Goal: Transaction & Acquisition: Purchase product/service

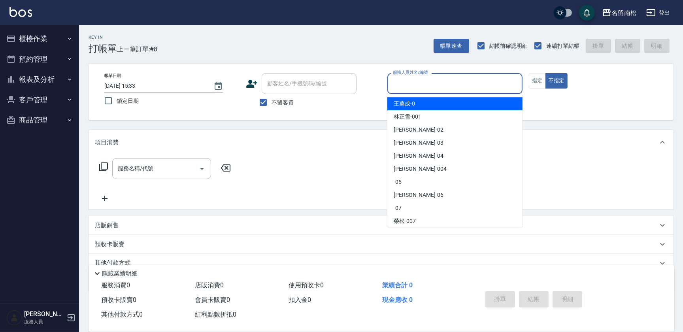
click at [483, 83] on input "服務人員姓名/編號" at bounding box center [455, 84] width 128 height 14
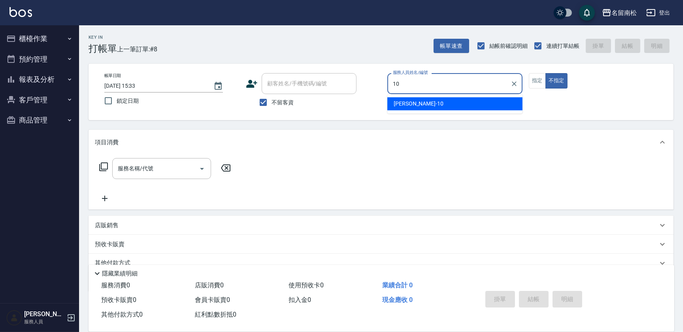
click at [441, 102] on div "[PERSON_NAME]-10" at bounding box center [454, 103] width 135 height 13
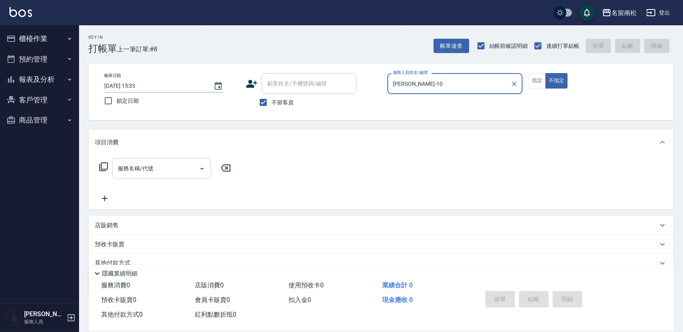
type input "[PERSON_NAME]-10"
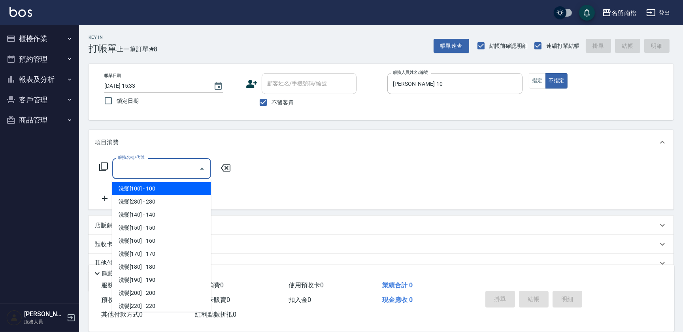
click at [170, 167] on input "服務名稱/代號" at bounding box center [156, 169] width 80 height 14
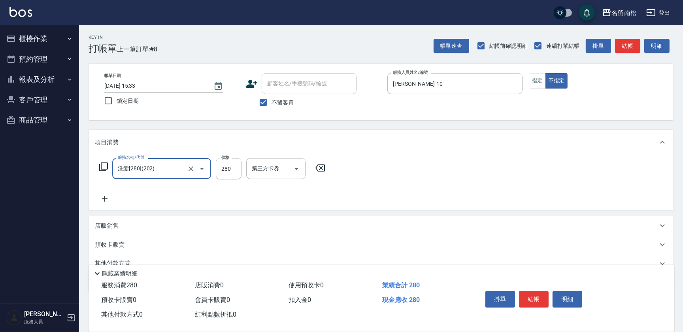
type input "洗髮[280](202)"
click at [274, 166] on input "洗-1" at bounding box center [270, 169] width 40 height 14
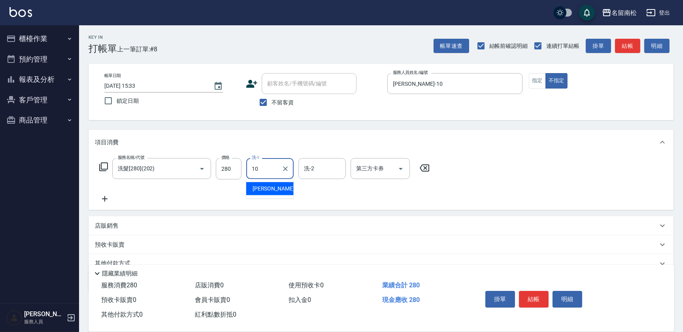
click at [276, 184] on div "[PERSON_NAME]-10" at bounding box center [269, 188] width 47 height 13
type input "[PERSON_NAME]-10"
click at [105, 196] on icon at bounding box center [105, 198] width 20 height 9
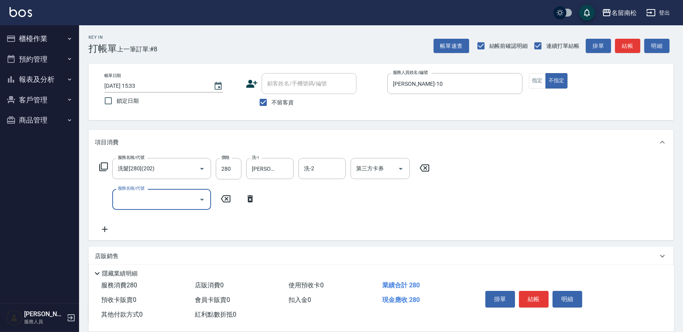
click at [136, 199] on input "服務名稱/代號" at bounding box center [156, 199] width 80 height 14
type input "單梳(809)"
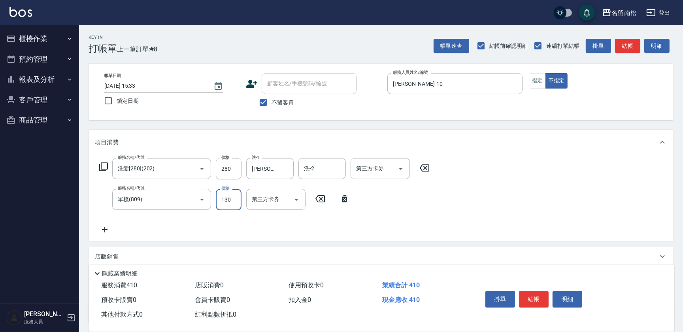
click at [237, 197] on input "130" at bounding box center [229, 199] width 26 height 21
click at [224, 198] on input "1100" at bounding box center [229, 199] width 26 height 21
type input "100"
click at [535, 293] on button "結帳" at bounding box center [534, 299] width 30 height 17
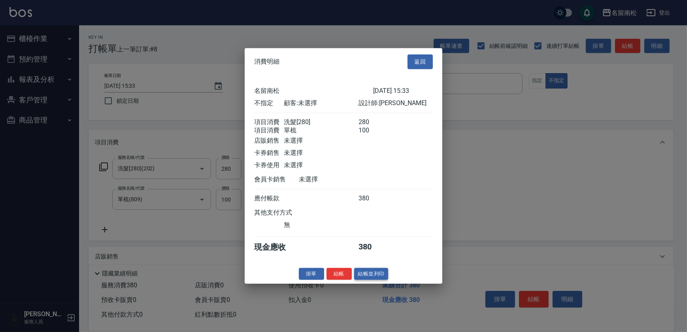
click at [367, 275] on button "結帳並列印" at bounding box center [371, 274] width 34 height 12
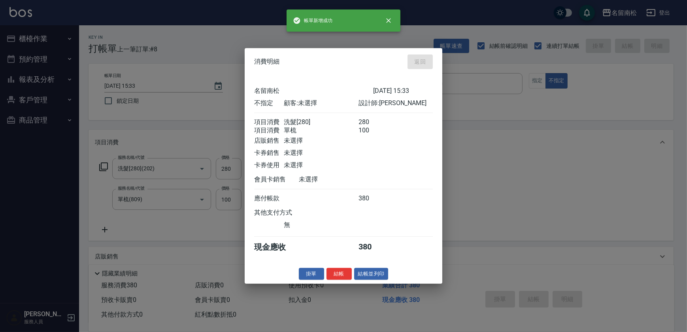
type input "[DATE] 16:51"
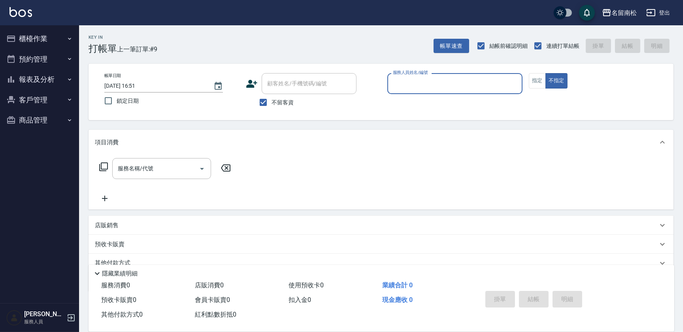
click at [423, 92] on div "服務人員姓名/編號" at bounding box center [454, 83] width 135 height 21
click at [419, 82] on input "服務人員姓名/編號" at bounding box center [455, 84] width 128 height 14
click at [413, 103] on div "[PERSON_NAME]-10" at bounding box center [454, 103] width 135 height 13
type input "[PERSON_NAME]-10"
click at [536, 85] on button "指定" at bounding box center [537, 80] width 17 height 15
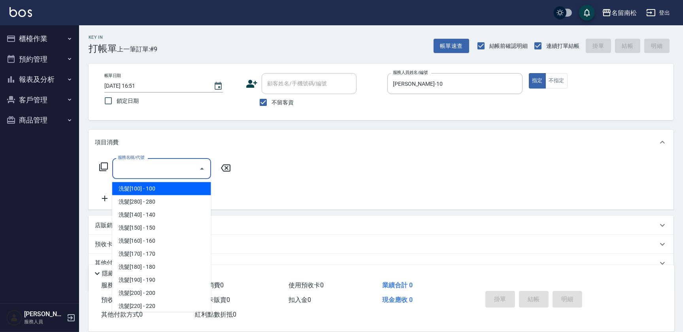
click at [175, 172] on input "服務名稱/代號" at bounding box center [156, 169] width 80 height 14
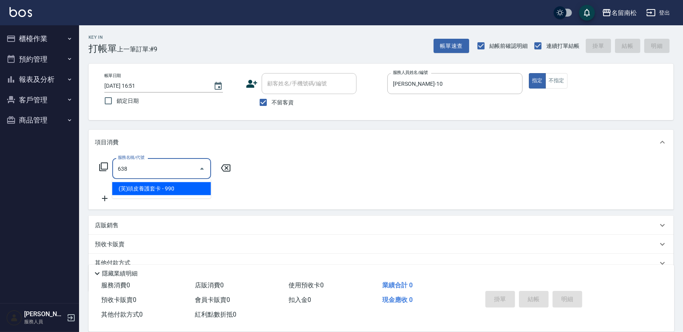
click at [167, 170] on input "638" at bounding box center [156, 169] width 80 height 14
click at [153, 166] on input "63639" at bounding box center [156, 169] width 80 height 14
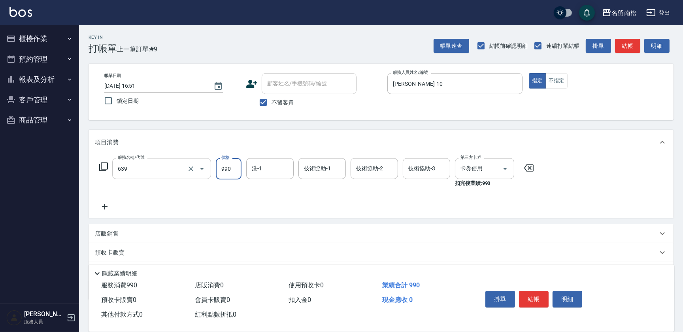
type input "(芙)蘆薈髮膜套卡(自材)(639)"
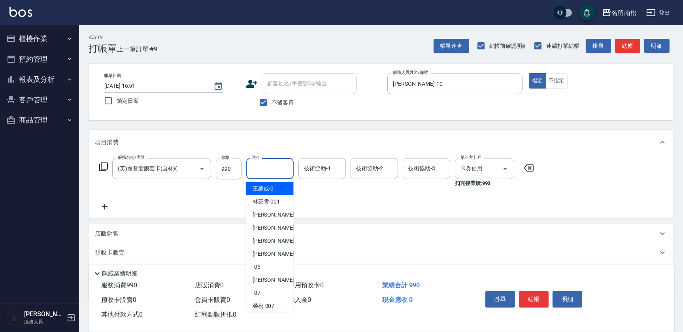
click at [283, 165] on input "洗-1" at bounding box center [270, 169] width 40 height 14
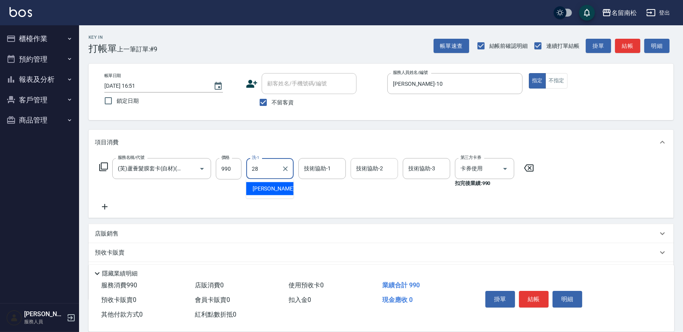
type input "[PERSON_NAME]-28"
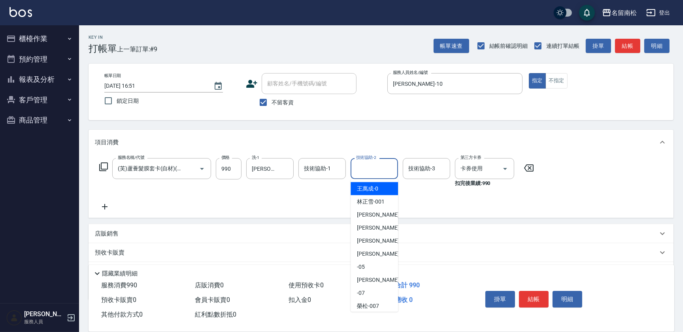
click at [370, 167] on input "技術協助-2" at bounding box center [374, 169] width 40 height 14
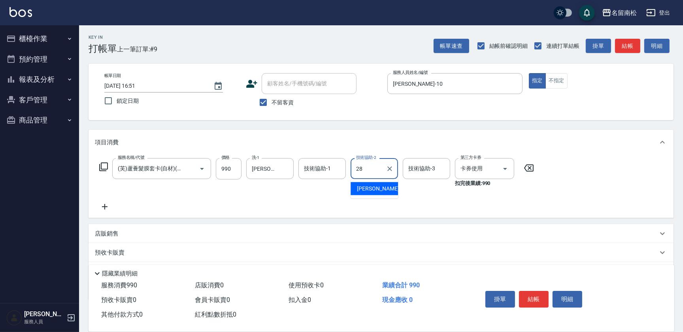
type input "[PERSON_NAME]-28"
click at [534, 292] on button "結帳" at bounding box center [534, 299] width 30 height 17
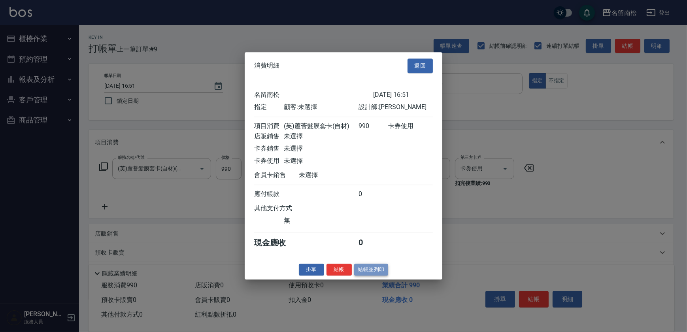
click at [370, 275] on button "結帳並列印" at bounding box center [371, 270] width 34 height 12
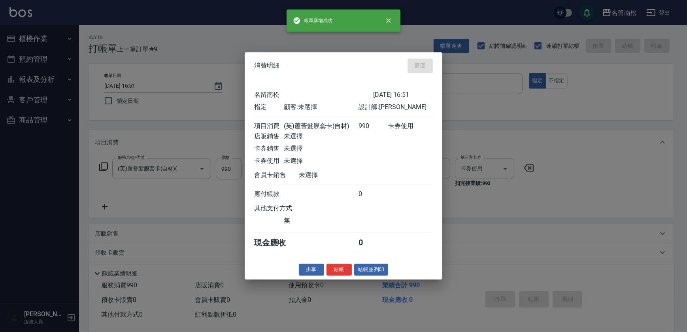
type input "[DATE] 16:52"
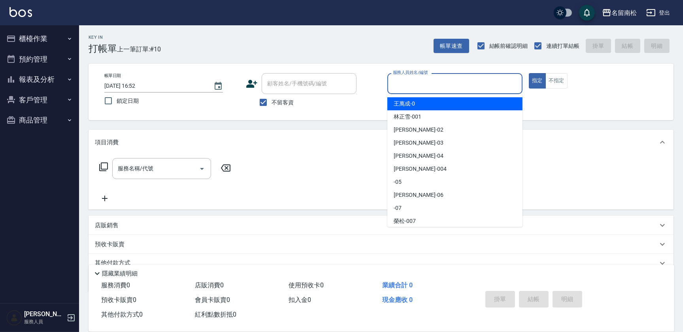
click at [445, 85] on input "服務人員姓名/編號" at bounding box center [455, 84] width 128 height 14
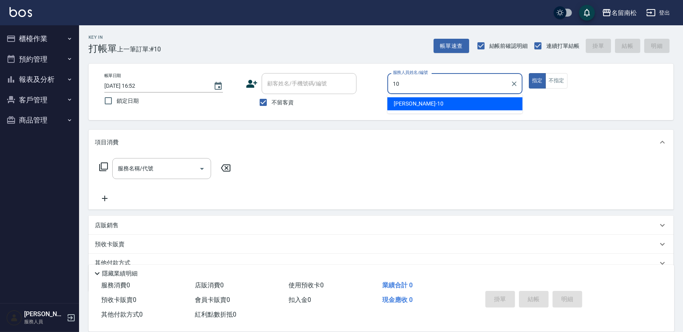
click at [438, 98] on div "[PERSON_NAME]-10" at bounding box center [454, 103] width 135 height 13
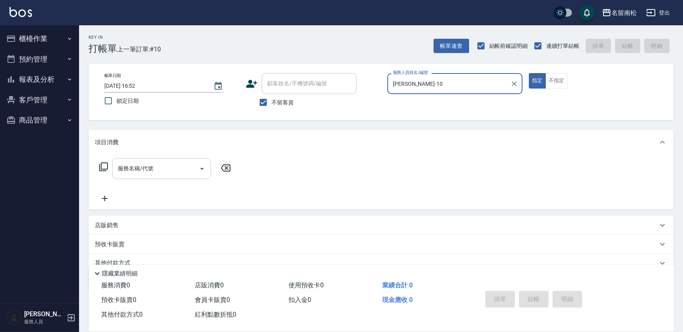
type input "[PERSON_NAME]-10"
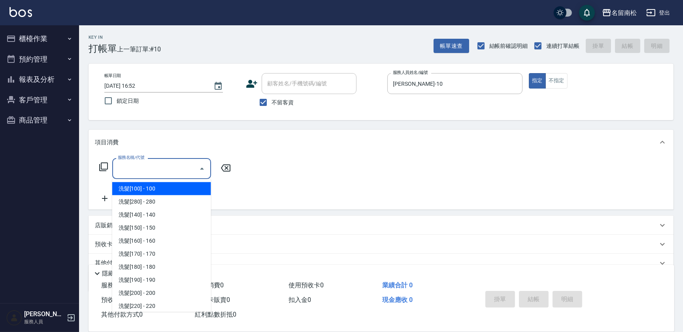
click at [182, 165] on input "服務名稱/代號" at bounding box center [156, 169] width 80 height 14
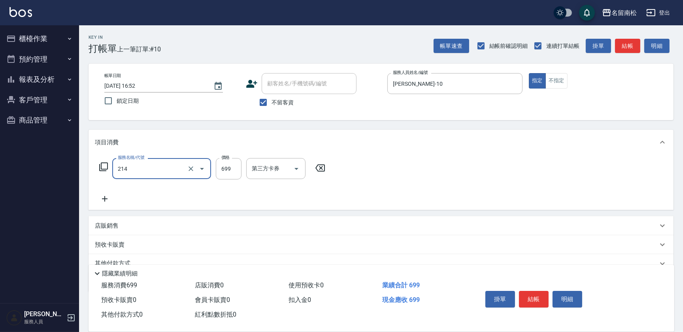
type input "滾珠洗髪699(214)"
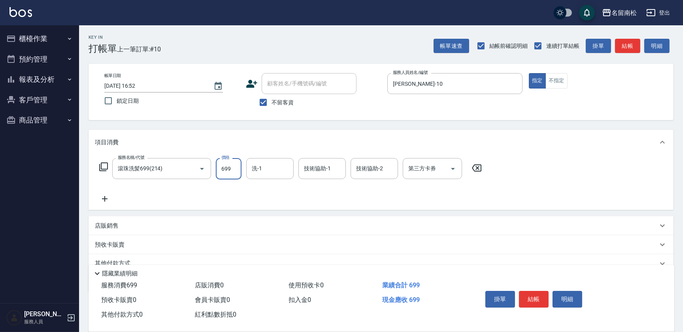
click at [233, 167] on input "699" at bounding box center [229, 168] width 26 height 21
click at [225, 166] on input "69700" at bounding box center [229, 168] width 26 height 21
click at [228, 167] on input "69700" at bounding box center [229, 168] width 26 height 21
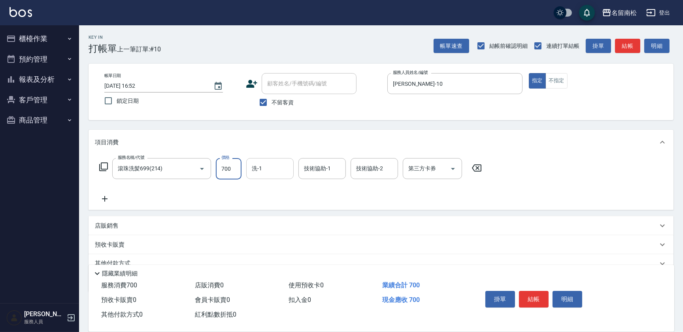
type input "700"
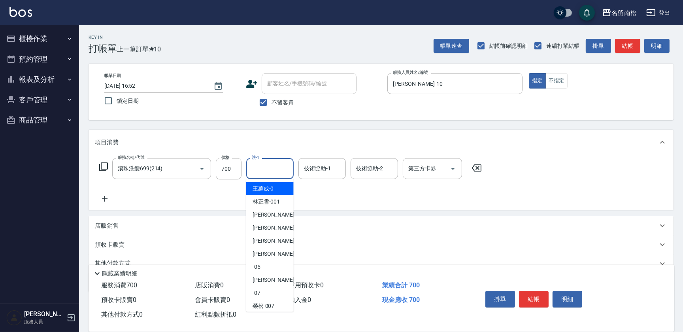
click at [277, 167] on input "洗-1" at bounding box center [270, 169] width 40 height 14
type input "0"
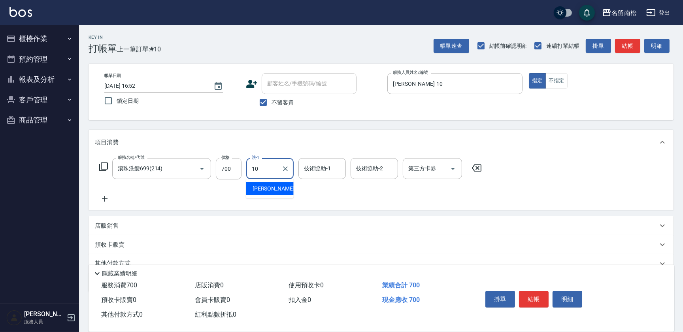
drag, startPoint x: 266, startPoint y: 181, endPoint x: 307, endPoint y: 175, distance: 42.4
click at [266, 184] on div "[PERSON_NAME]-10" at bounding box center [269, 188] width 47 height 13
type input "[PERSON_NAME]-10"
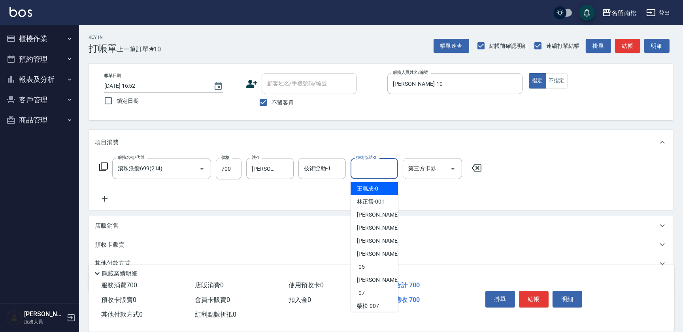
click at [372, 172] on input "技術協助-2" at bounding box center [374, 169] width 40 height 14
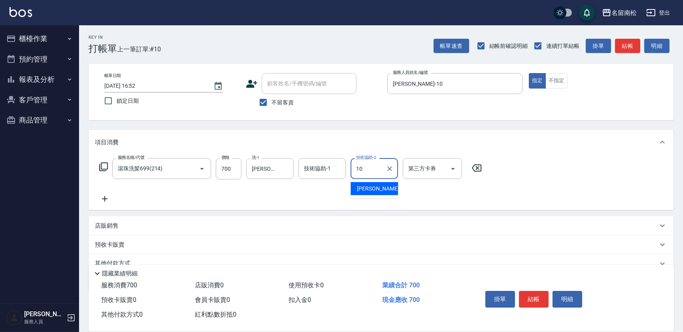
click at [362, 189] on span "[PERSON_NAME]-10" at bounding box center [382, 189] width 50 height 8
type input "[PERSON_NAME]-10"
click at [531, 296] on button "結帳" at bounding box center [534, 299] width 30 height 17
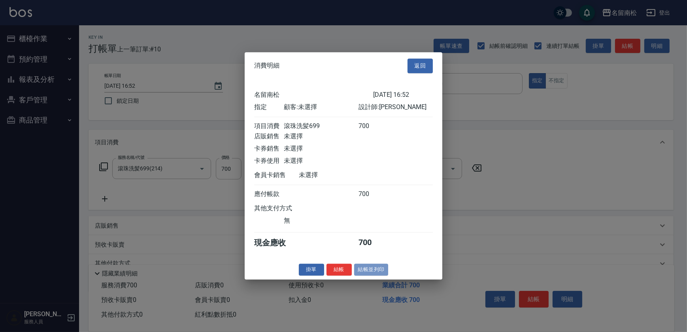
drag, startPoint x: 373, startPoint y: 274, endPoint x: 373, endPoint y: 267, distance: 7.1
click at [373, 273] on button "結帳並列印" at bounding box center [371, 270] width 34 height 12
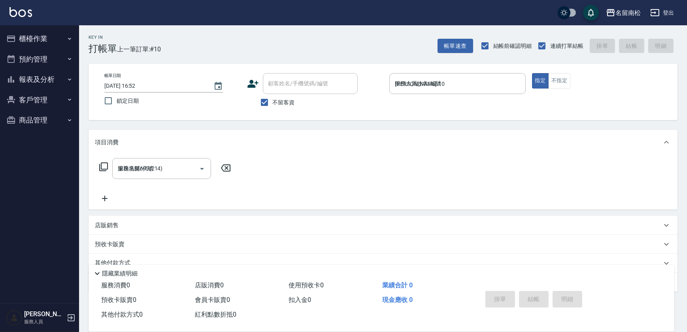
type input "[DATE] 16:53"
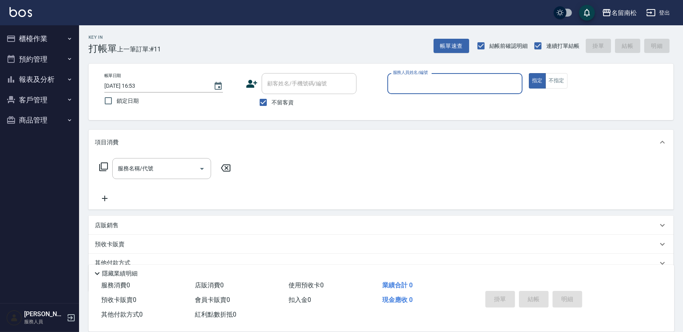
click at [418, 83] on div "服務人員姓名/編號 服務人員姓名/編號" at bounding box center [454, 83] width 135 height 21
click at [422, 107] on div "[PERSON_NAME]-10" at bounding box center [454, 103] width 135 height 13
type input "[PERSON_NAME]-10"
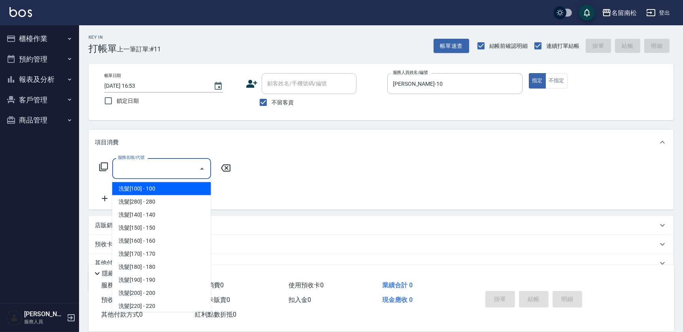
click at [187, 172] on input "服務名稱/代號" at bounding box center [156, 169] width 80 height 14
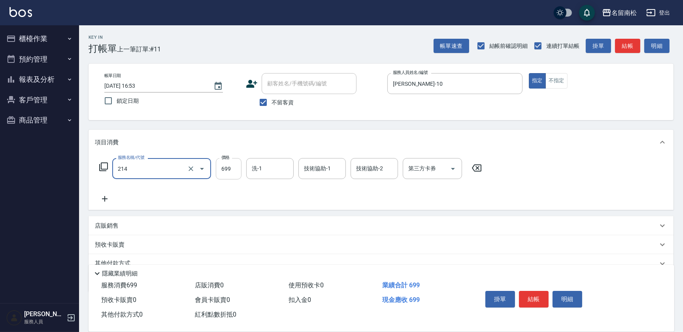
type input "滾珠洗髪699(214)"
click at [234, 165] on input "699" at bounding box center [229, 168] width 26 height 21
click at [223, 167] on input "7700" at bounding box center [229, 168] width 26 height 21
click at [225, 166] on input "7700" at bounding box center [229, 168] width 26 height 21
type input "700"
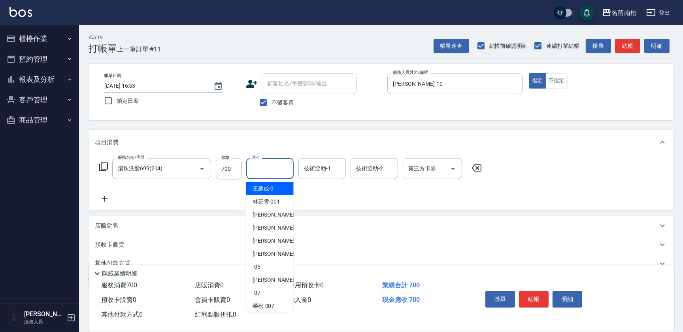
click at [262, 166] on input "洗-1" at bounding box center [270, 169] width 40 height 14
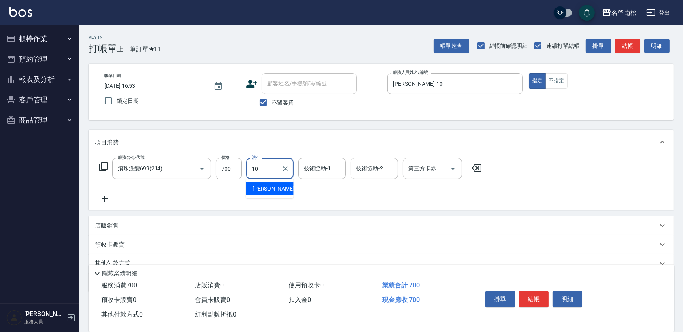
drag, startPoint x: 266, startPoint y: 185, endPoint x: 307, endPoint y: 181, distance: 42.1
click at [266, 186] on span "[PERSON_NAME]-10" at bounding box center [278, 189] width 50 height 8
type input "[PERSON_NAME]-10"
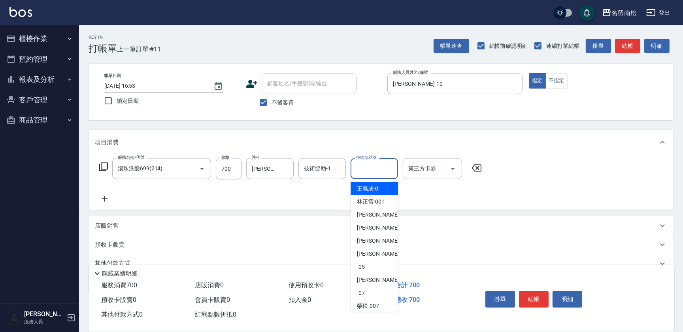
click at [368, 169] on input "技術協助-2" at bounding box center [374, 169] width 40 height 14
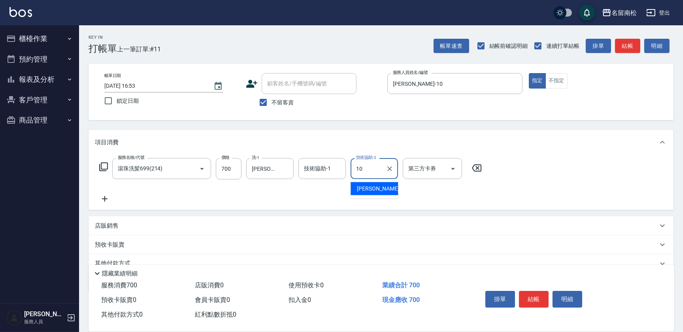
click at [372, 185] on span "[PERSON_NAME]-10" at bounding box center [382, 189] width 50 height 8
type input "[PERSON_NAME]-10"
click at [534, 293] on button "結帳" at bounding box center [534, 299] width 30 height 17
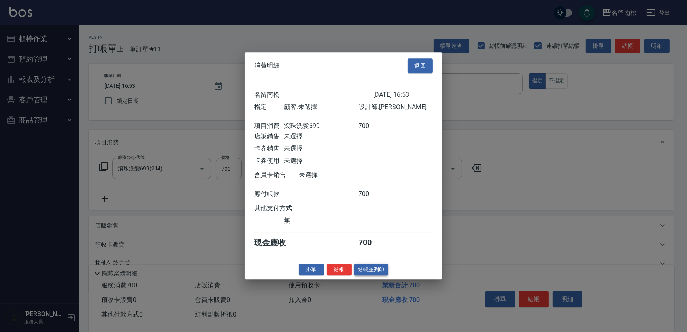
click at [370, 271] on button "結帳並列印" at bounding box center [371, 270] width 34 height 12
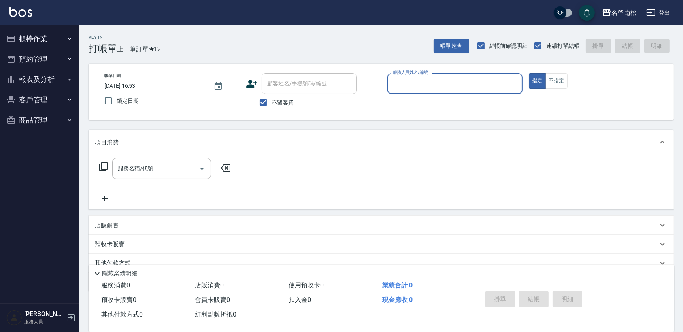
click at [436, 84] on div "服務人員姓名/編號 服務人員姓名/編號" at bounding box center [454, 83] width 135 height 21
click at [414, 100] on span "[PERSON_NAME]-10" at bounding box center [419, 104] width 50 height 8
type input "[PERSON_NAME]-10"
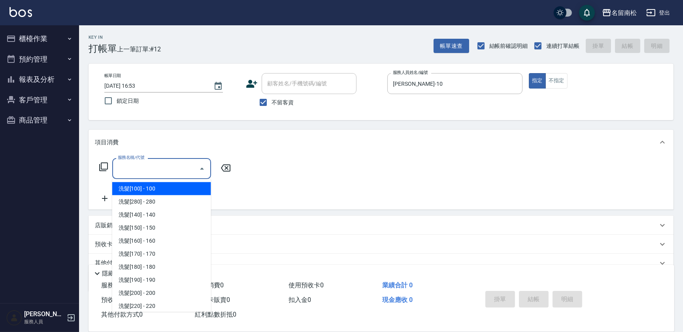
drag, startPoint x: 167, startPoint y: 166, endPoint x: 162, endPoint y: 170, distance: 6.7
click at [168, 166] on input "服務名稱/代號" at bounding box center [156, 169] width 80 height 14
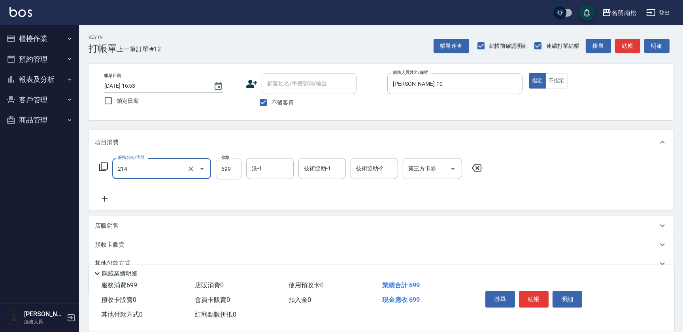
type input "滾珠洗髪699(214)"
click at [233, 167] on input "699" at bounding box center [229, 168] width 26 height 21
click at [223, 168] on input "7700" at bounding box center [229, 168] width 26 height 21
type input "700"
click at [261, 167] on input "洗-1" at bounding box center [270, 169] width 40 height 14
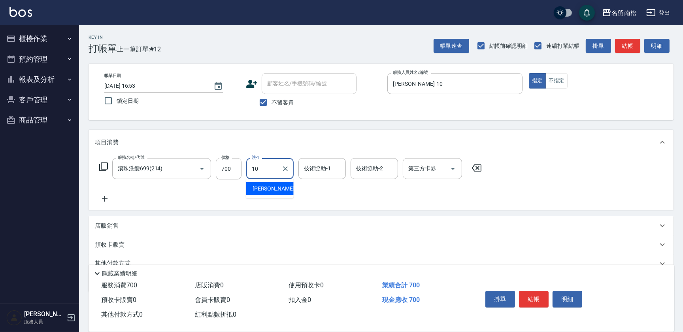
drag, startPoint x: 267, startPoint y: 180, endPoint x: 286, endPoint y: 184, distance: 19.4
click at [270, 188] on span "[PERSON_NAME]-10" at bounding box center [278, 189] width 50 height 8
type input "[PERSON_NAME]-10"
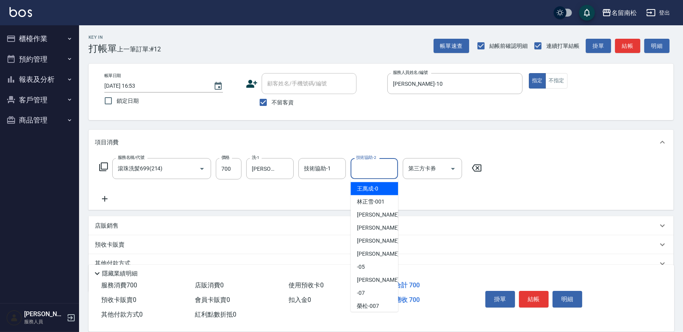
click at [358, 168] on input "技術協助-2" at bounding box center [374, 169] width 40 height 14
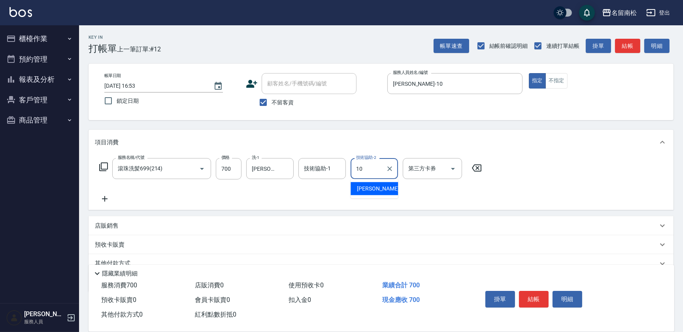
click at [358, 190] on span "[PERSON_NAME]-10" at bounding box center [382, 189] width 50 height 8
type input "[PERSON_NAME]-10"
click at [536, 298] on button "結帳" at bounding box center [534, 299] width 30 height 17
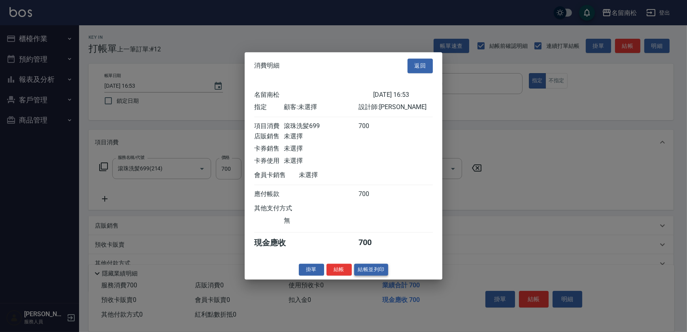
click at [365, 269] on button "結帳並列印" at bounding box center [371, 270] width 34 height 12
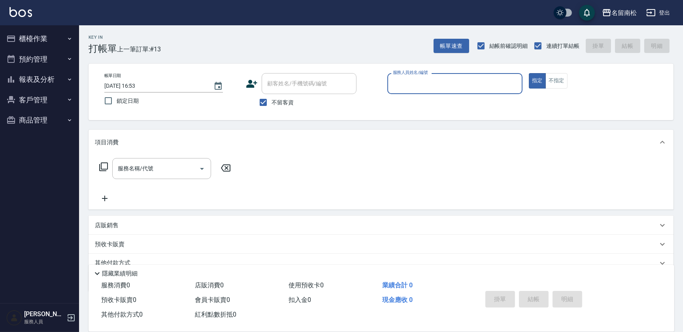
drag, startPoint x: 417, startPoint y: 81, endPoint x: 416, endPoint y: 90, distance: 9.2
click at [417, 83] on div "服務人員姓名/編號 服務人員姓名/編號" at bounding box center [454, 83] width 135 height 21
drag, startPoint x: 415, startPoint y: 103, endPoint x: 266, endPoint y: 94, distance: 150.0
click at [415, 104] on span "[PERSON_NAME]-10" at bounding box center [419, 104] width 50 height 8
type input "[PERSON_NAME]-10"
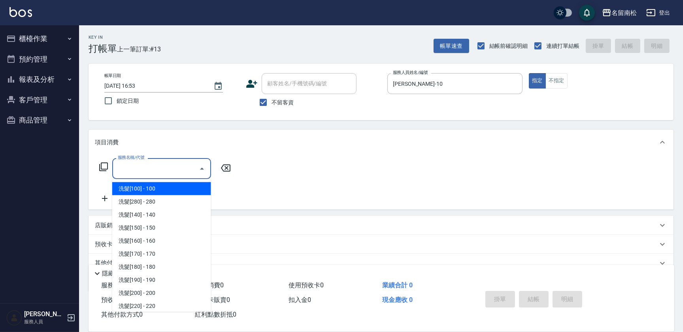
click at [164, 167] on input "服務名稱/代號" at bounding box center [156, 169] width 80 height 14
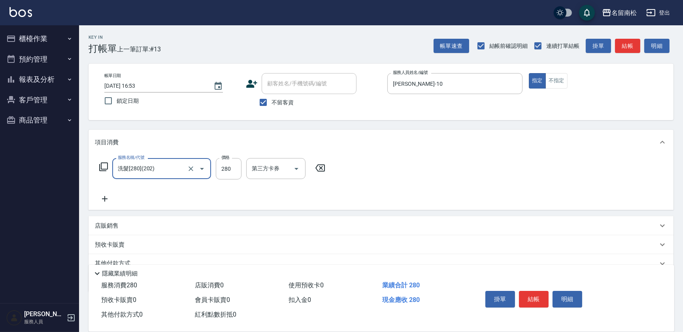
type input "洗髮[280](202)"
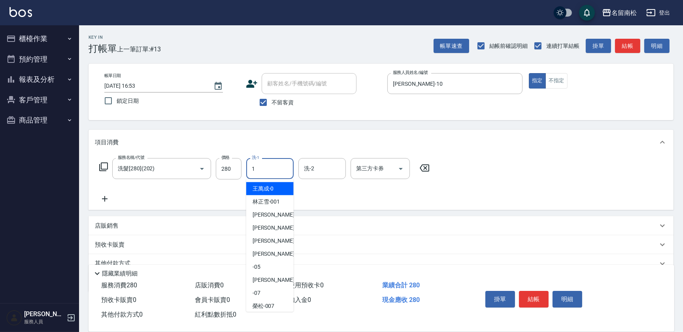
click at [275, 168] on input "1" at bounding box center [270, 169] width 40 height 14
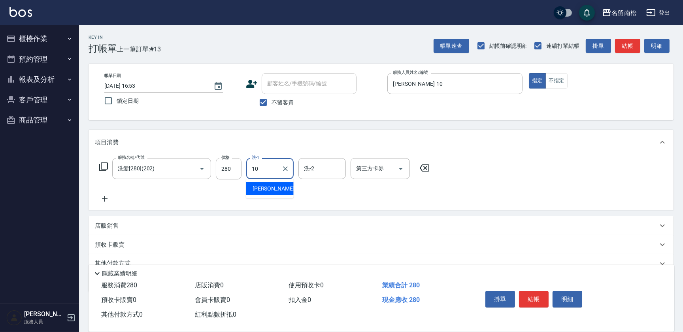
click at [275, 182] on div "[PERSON_NAME]-10" at bounding box center [269, 188] width 47 height 13
type input "[PERSON_NAME]-10"
click at [527, 296] on button "結帳" at bounding box center [534, 299] width 30 height 17
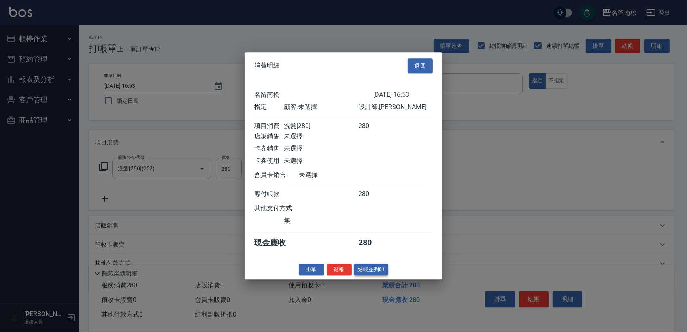
click at [373, 274] on button "結帳並列印" at bounding box center [371, 270] width 34 height 12
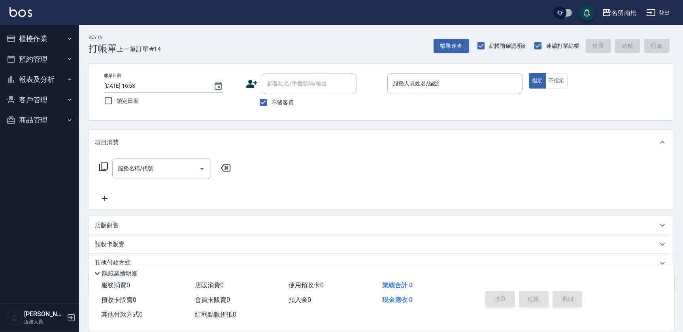
click at [35, 34] on button "櫃檯作業" at bounding box center [39, 38] width 73 height 21
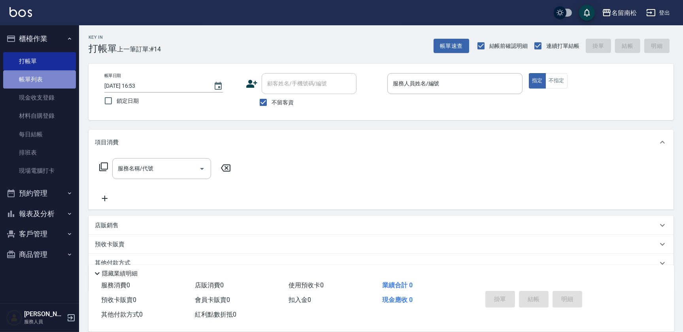
click at [28, 76] on link "帳單列表" at bounding box center [39, 79] width 73 height 18
